Goal: Task Accomplishment & Management: Use online tool/utility

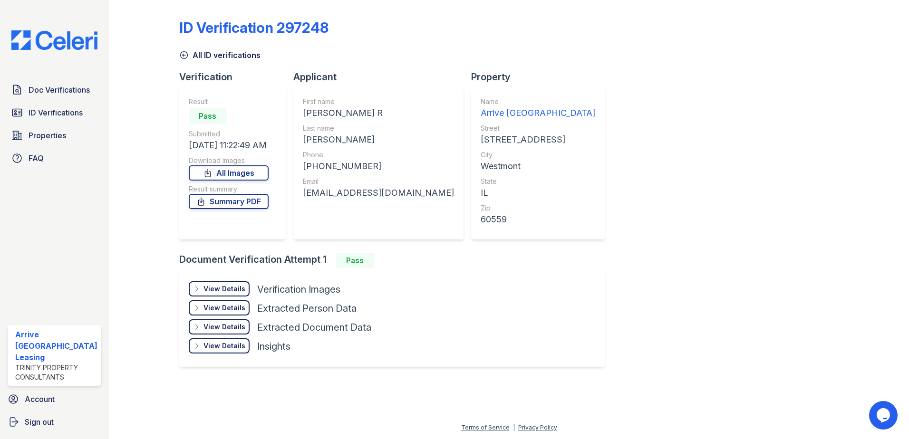
click at [38, 79] on div "Doc Verifications ID Verifications Properties FAQ Arrive [GEOGRAPHIC_DATA] Leas…" at bounding box center [54, 219] width 109 height 439
click at [38, 80] on link "Doc Verifications" at bounding box center [55, 89] width 94 height 19
